Goal: Task Accomplishment & Management: Manage account settings

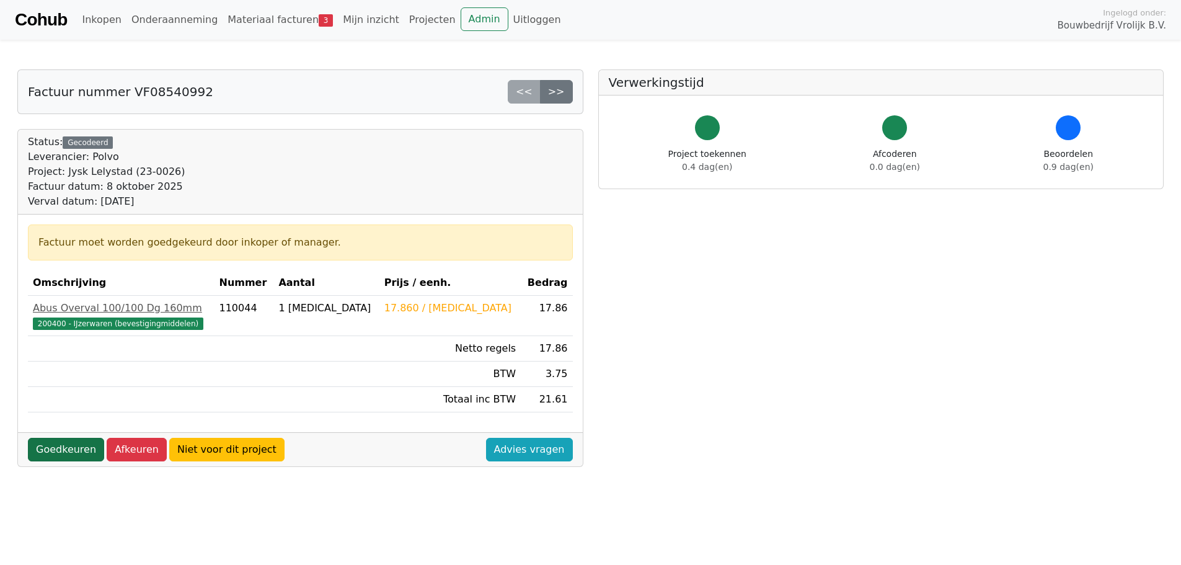
click at [53, 450] on link "Goedkeuren" at bounding box center [66, 450] width 76 height 24
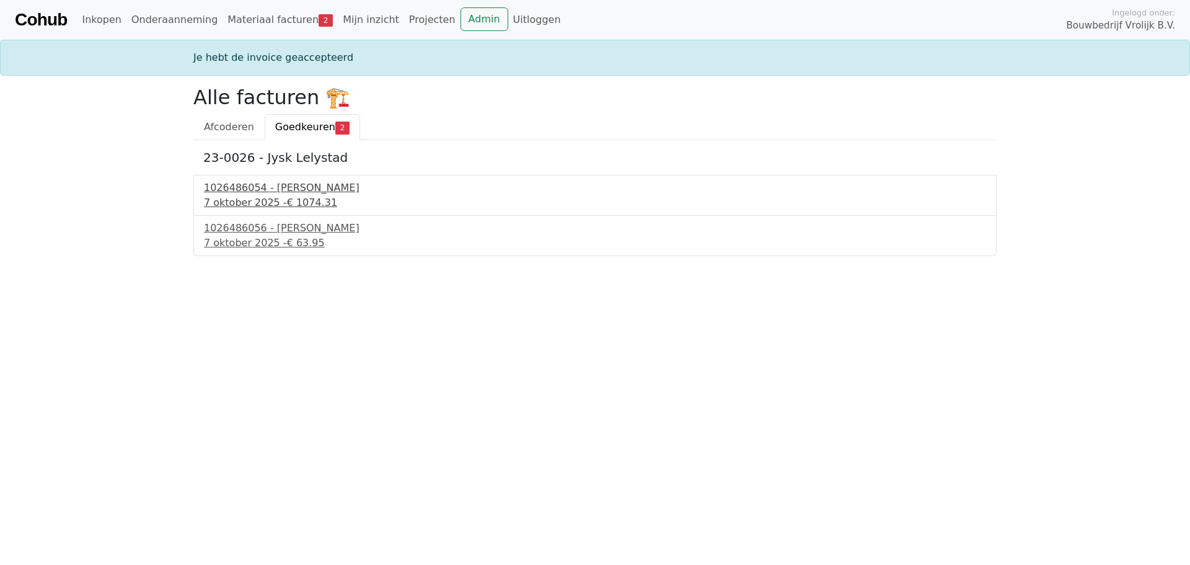
click at [280, 190] on div "1026486054 - Boels Verhuur" at bounding box center [595, 187] width 782 height 15
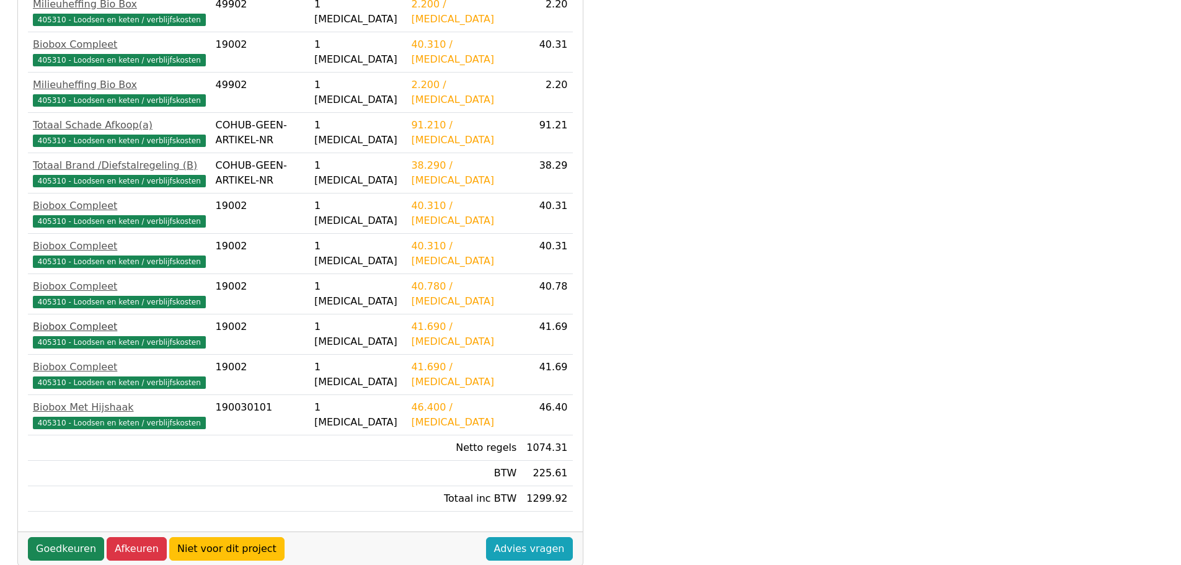
scroll to position [1196, 0]
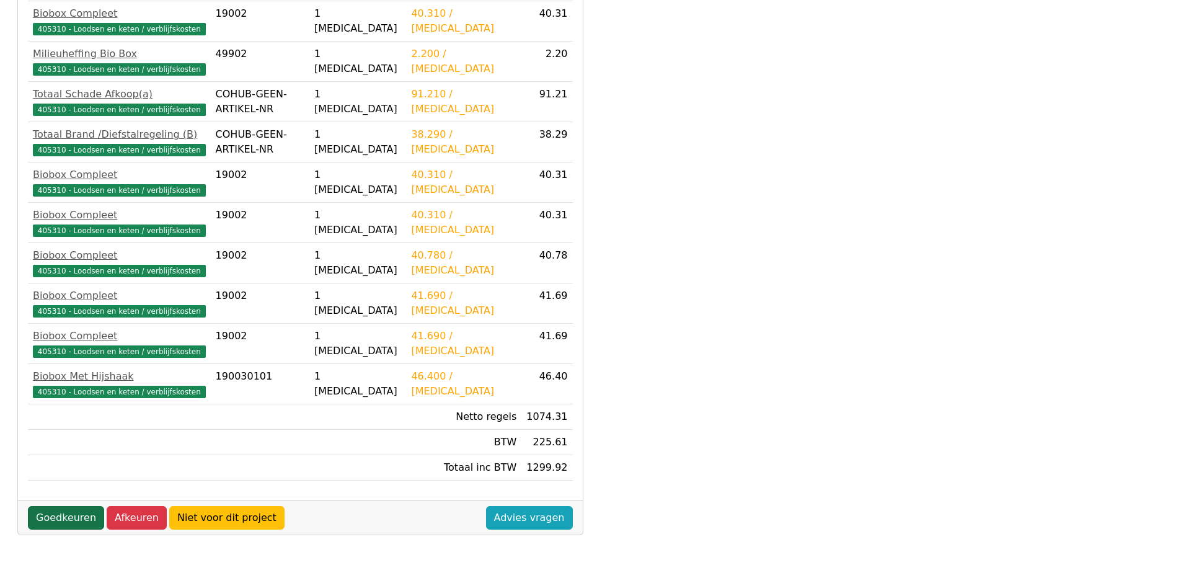
click at [63, 516] on link "Goedkeuren" at bounding box center [66, 518] width 76 height 24
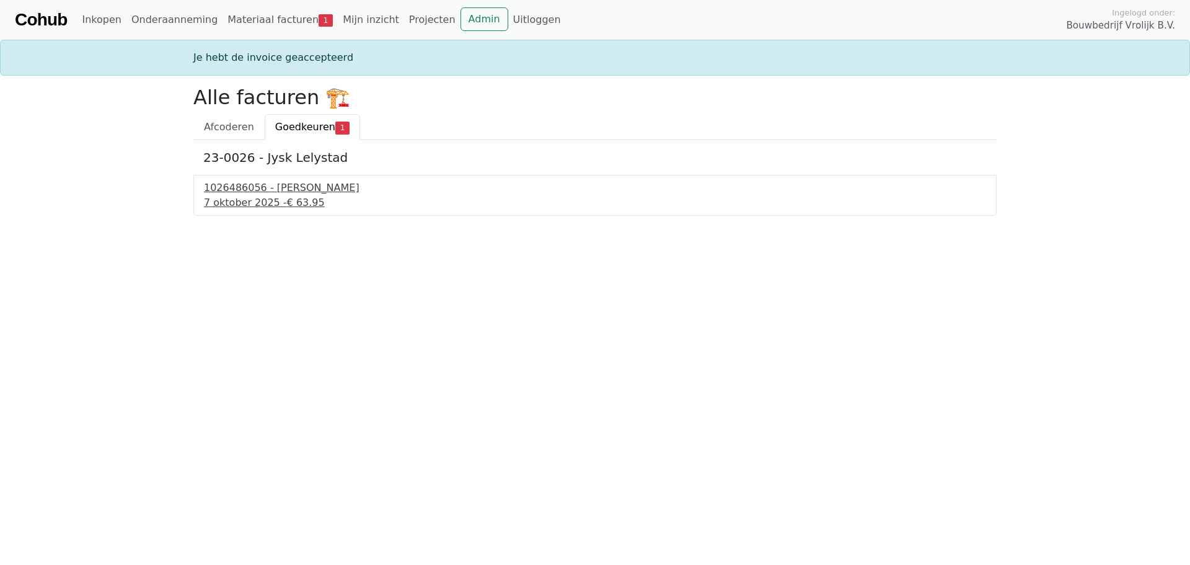
click at [275, 193] on div "1026486056 - [PERSON_NAME]" at bounding box center [595, 187] width 782 height 15
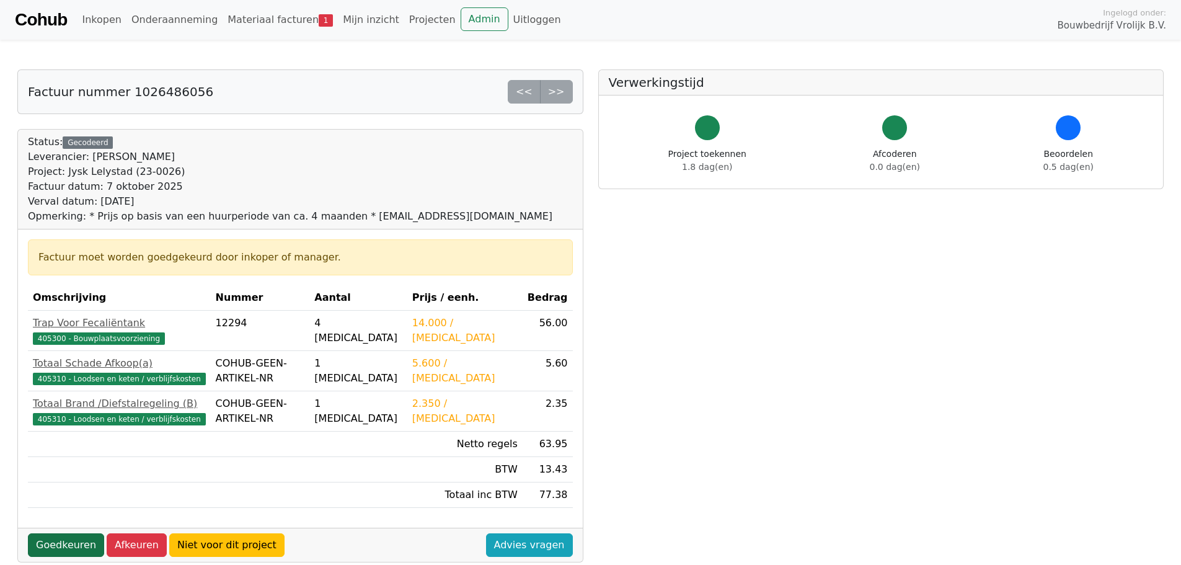
click at [64, 542] on link "Goedkeuren" at bounding box center [66, 545] width 76 height 24
